Goal: Information Seeking & Learning: Learn about a topic

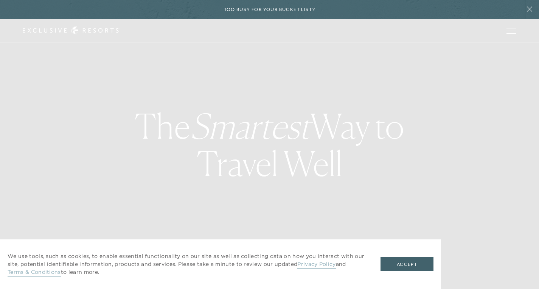
checkbox input "false"
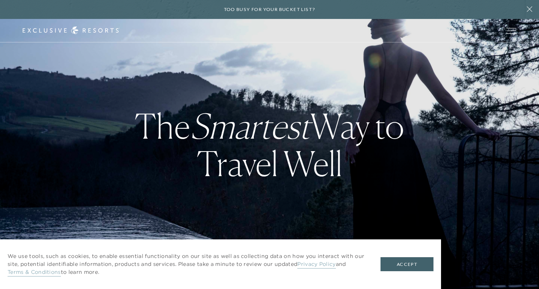
checkbox input "false"
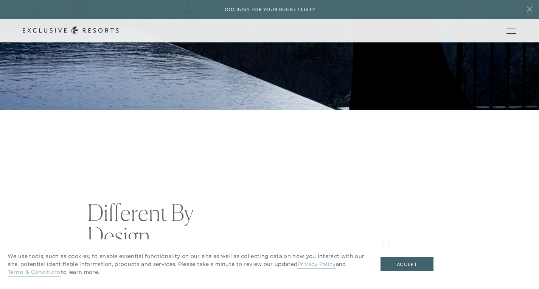
scroll to position [187, 0]
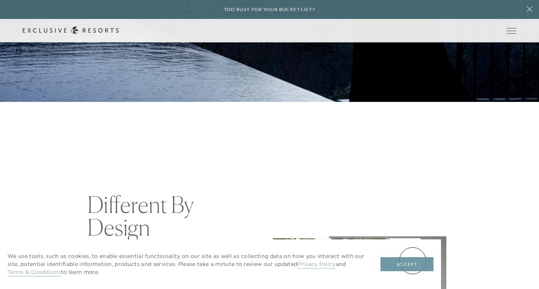
click at [415, 265] on button "Accept" at bounding box center [406, 264] width 53 height 14
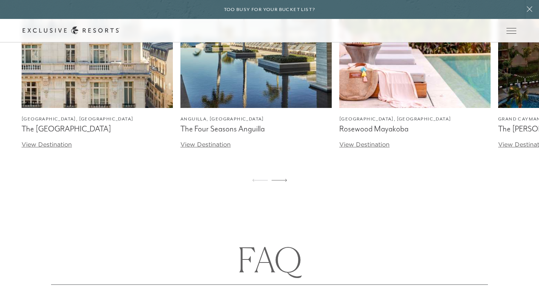
scroll to position [2415, 0]
